Goal: Task Accomplishment & Management: Manage account settings

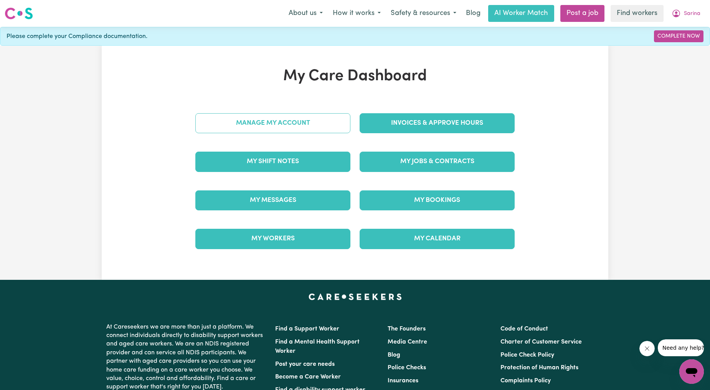
click at [327, 122] on link "Manage My Account" at bounding box center [272, 123] width 155 height 20
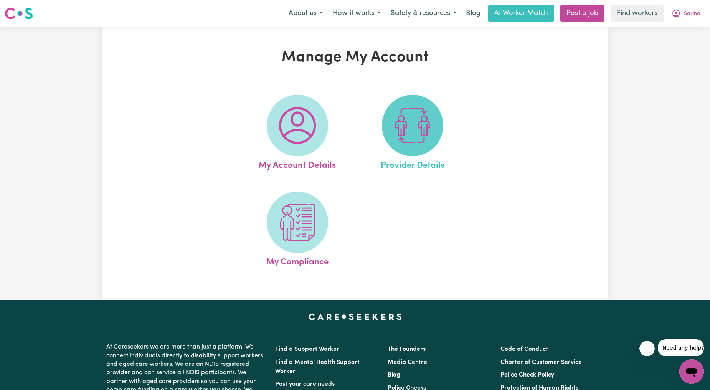
click at [402, 136] on img at bounding box center [412, 125] width 37 height 37
select select "NDIS_FUNDING_PLAN_MANAGED"
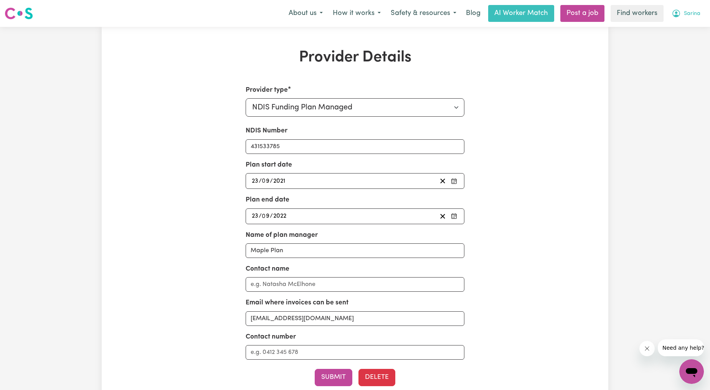
click at [683, 11] on button "Sarina" at bounding box center [686, 13] width 39 height 16
click at [669, 40] on link "Logout" at bounding box center [675, 44] width 61 height 15
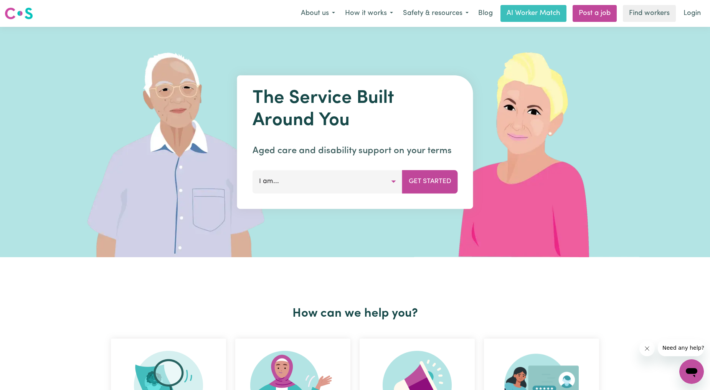
click at [681, 23] on nav "Menu About us How it works Safety & resources Blog AI Worker Match Post a job F…" at bounding box center [355, 13] width 710 height 27
click at [688, 14] on link "Login" at bounding box center [692, 13] width 26 height 17
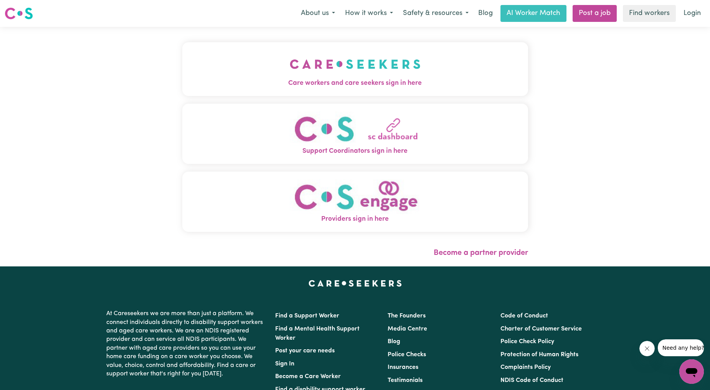
click at [260, 83] on span "Care workers and care seekers sign in here" at bounding box center [355, 83] width 346 height 10
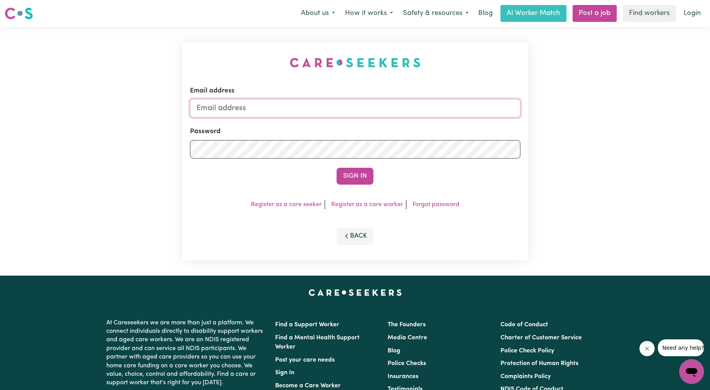
click at [403, 113] on input "Email address" at bounding box center [355, 108] width 331 height 18
drag, startPoint x: 236, startPoint y: 110, endPoint x: 440, endPoint y: 118, distance: 204.1
click at [439, 119] on form "Email address [EMAIL_ADDRESS][PERSON_NAME][DOMAIN_NAME] Password Sign In" at bounding box center [355, 135] width 331 height 99
click at [363, 174] on button "Sign In" at bounding box center [355, 176] width 37 height 17
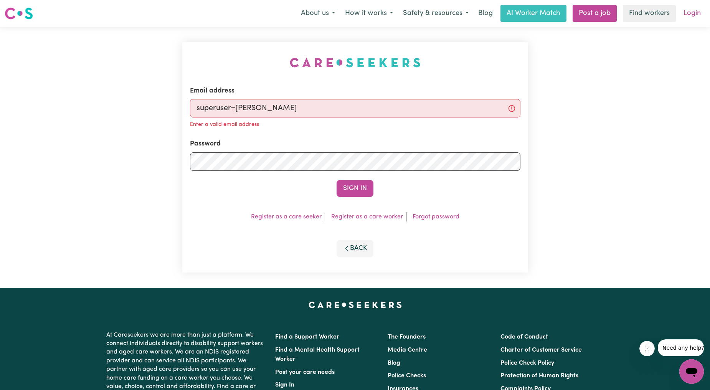
click at [697, 12] on link "Login" at bounding box center [692, 13] width 26 height 17
drag, startPoint x: 235, startPoint y: 108, endPoint x: 412, endPoint y: 108, distance: 177.4
click at [412, 108] on input "superuser~[PERSON_NAME]" at bounding box center [355, 108] width 331 height 18
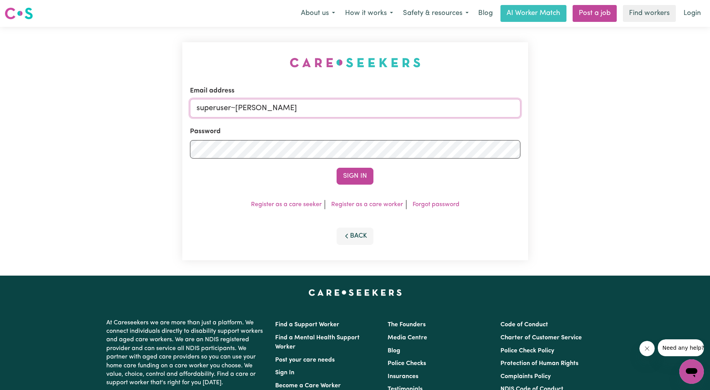
paste input "[EMAIL_ADDRESS][DOMAIN_NAME]"
type input "[EMAIL_ADDRESS][DOMAIN_NAME]"
click at [365, 173] on button "Sign In" at bounding box center [355, 176] width 37 height 17
